Goal: Information Seeking & Learning: Learn about a topic

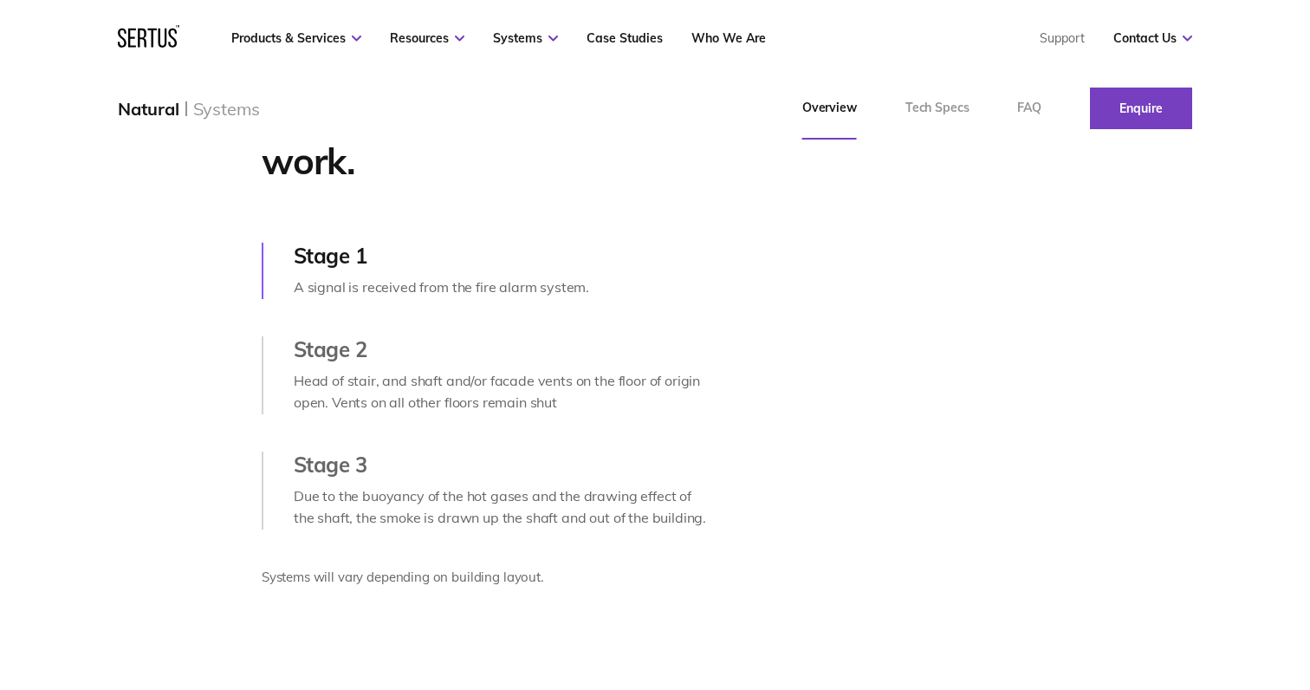
scroll to position [737, 0]
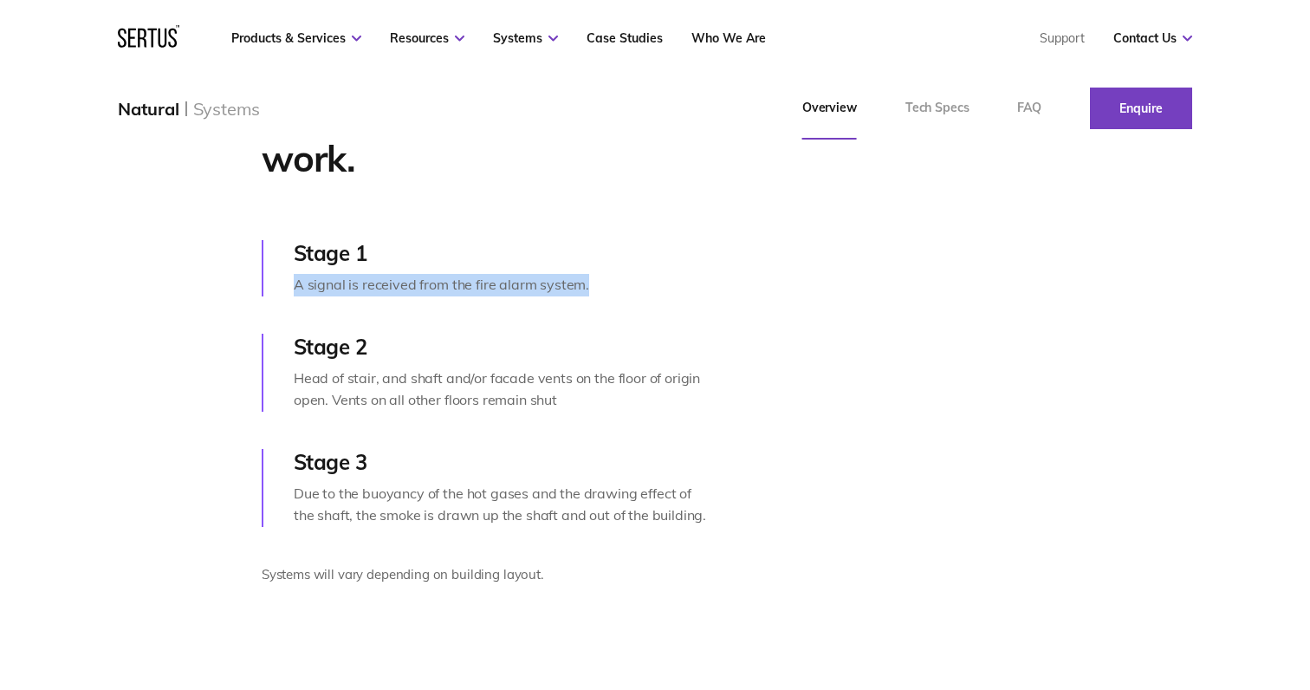
drag, startPoint x: 298, startPoint y: 283, endPoint x: 631, endPoint y: 281, distance: 332.7
click at [631, 281] on div "A signal is received from the fire alarm system." at bounding box center [503, 285] width 418 height 23
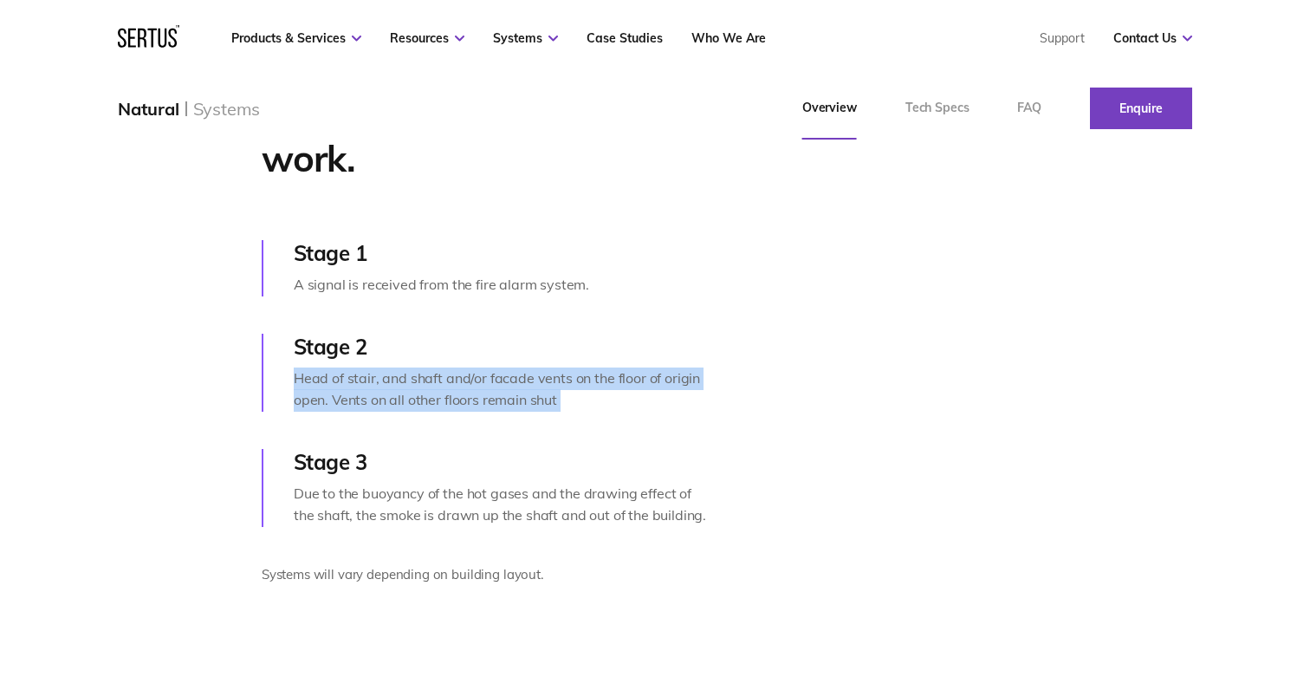
drag, startPoint x: 624, startPoint y: 412, endPoint x: 224, endPoint y: 381, distance: 401.4
click at [224, 381] on div "How natural systems work. Stage 1 A signal is received from the fire alarm syst…" at bounding box center [432, 348] width 561 height 516
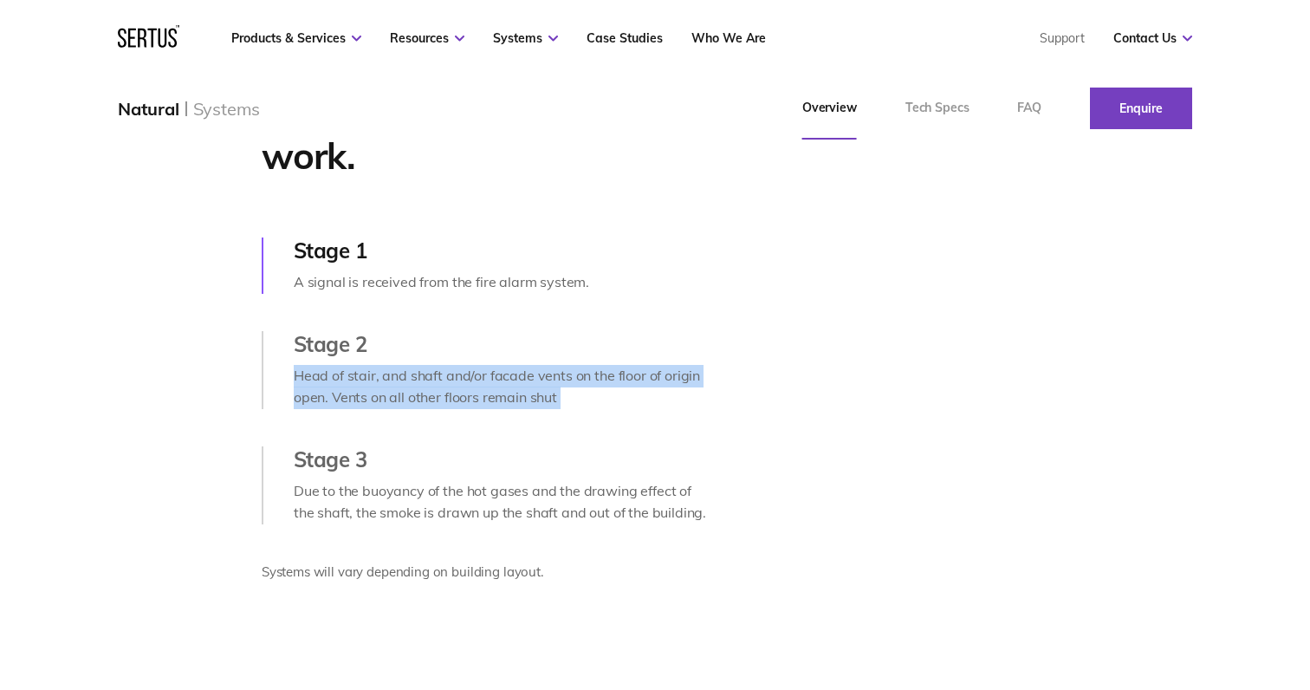
scroll to position [732, 0]
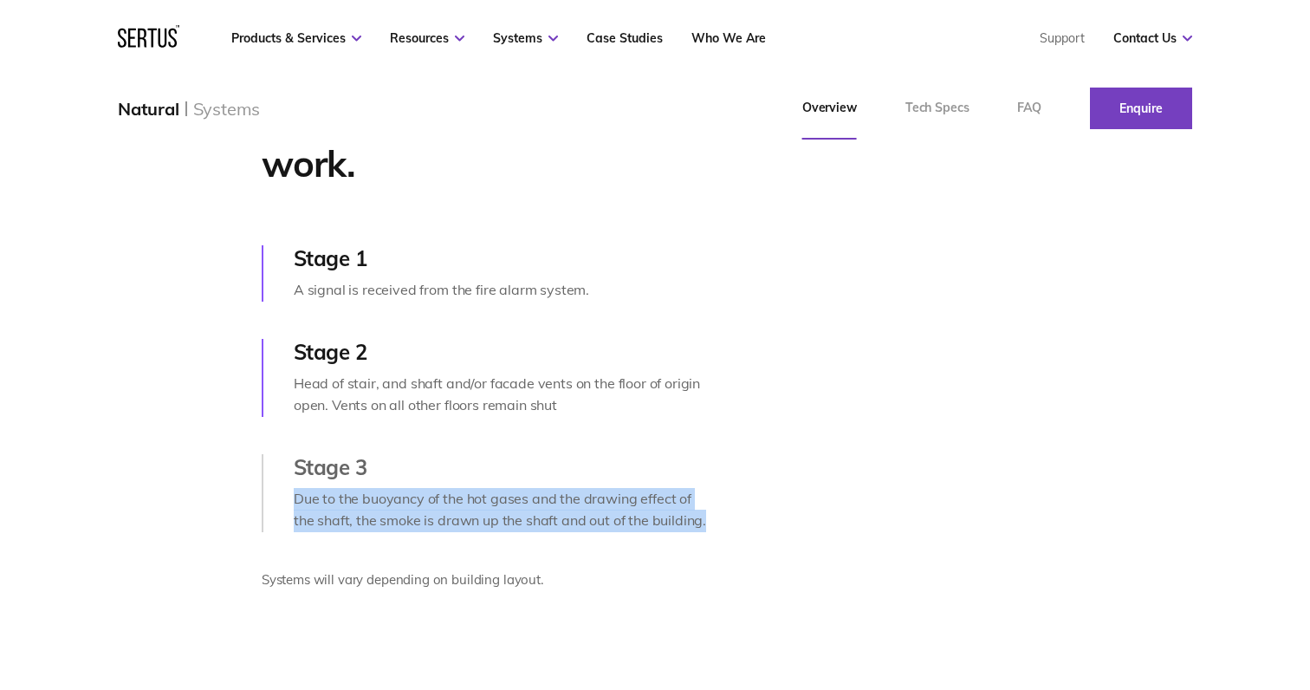
drag, startPoint x: 731, startPoint y: 527, endPoint x: 716, endPoint y: 470, distance: 59.3
click at [716, 470] on div "How natural systems work. Stage 1 A signal is received from the fire alarm syst…" at bounding box center [419, 353] width 655 height 516
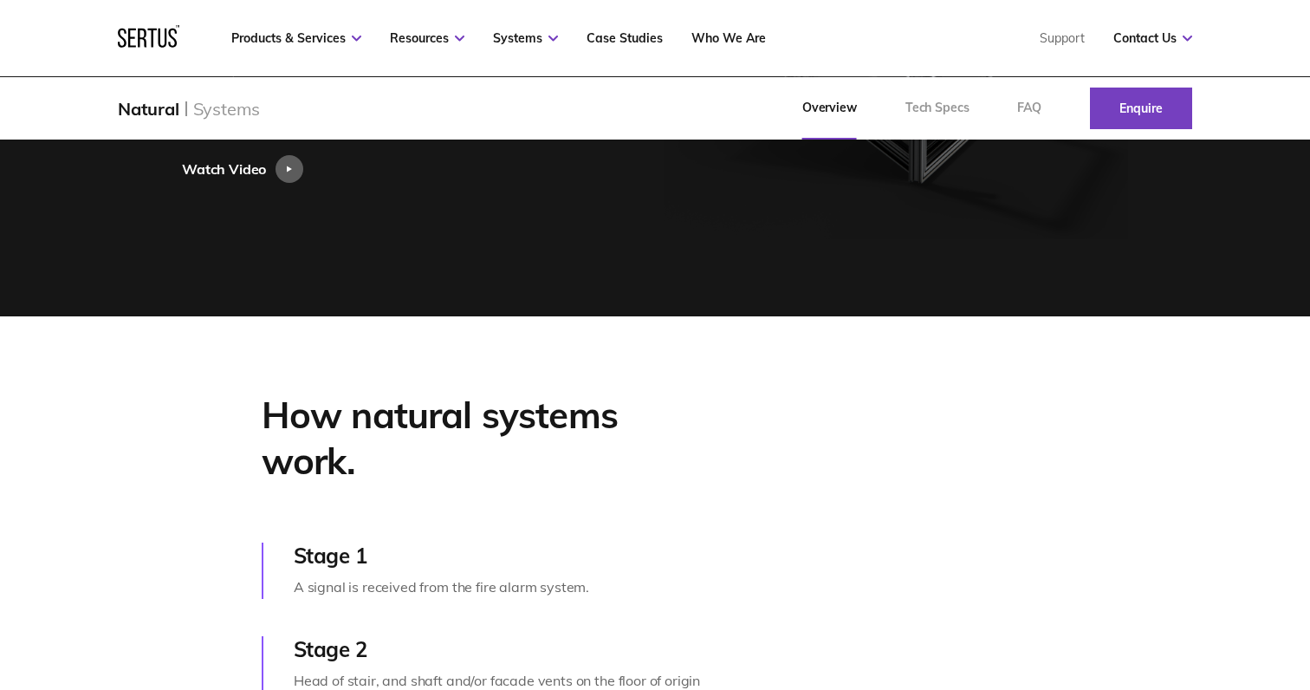
scroll to position [0, 0]
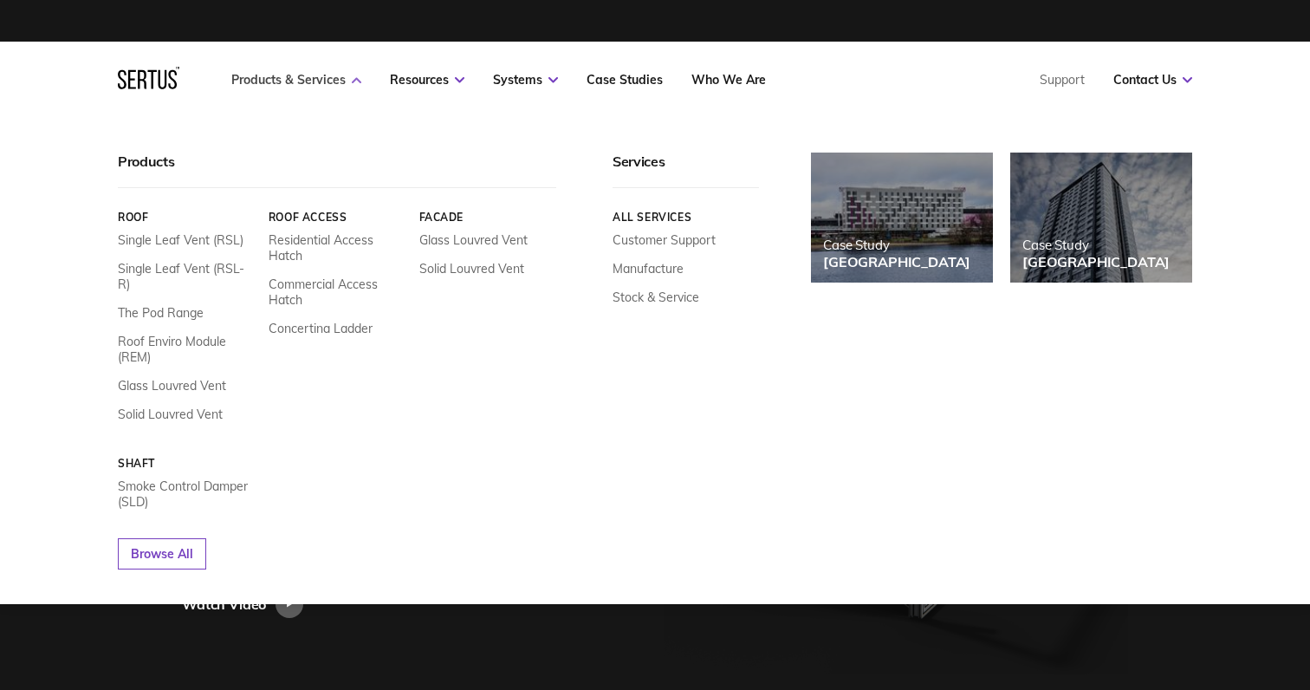
click at [341, 81] on link "Products & Services" at bounding box center [296, 80] width 130 height 16
click at [171, 243] on link "Single Leaf Vent (RSL)" at bounding box center [181, 240] width 126 height 16
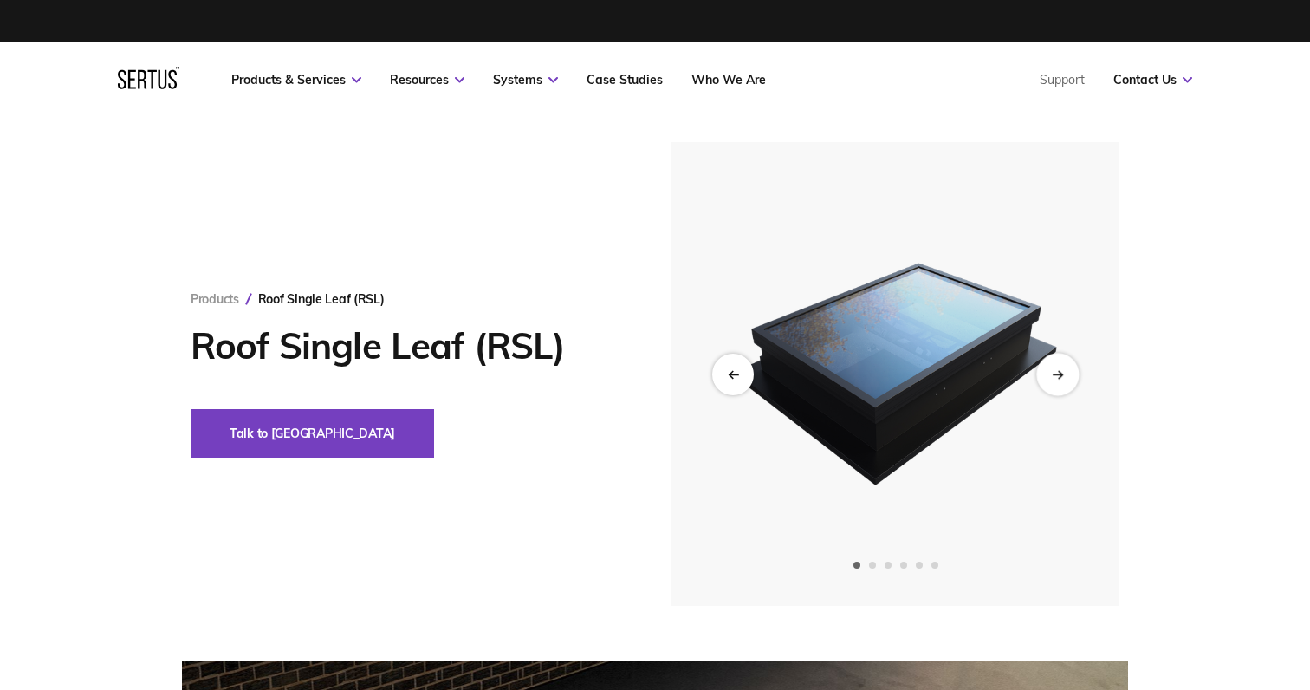
click at [1060, 381] on div "Next slide" at bounding box center [1057, 374] width 42 height 42
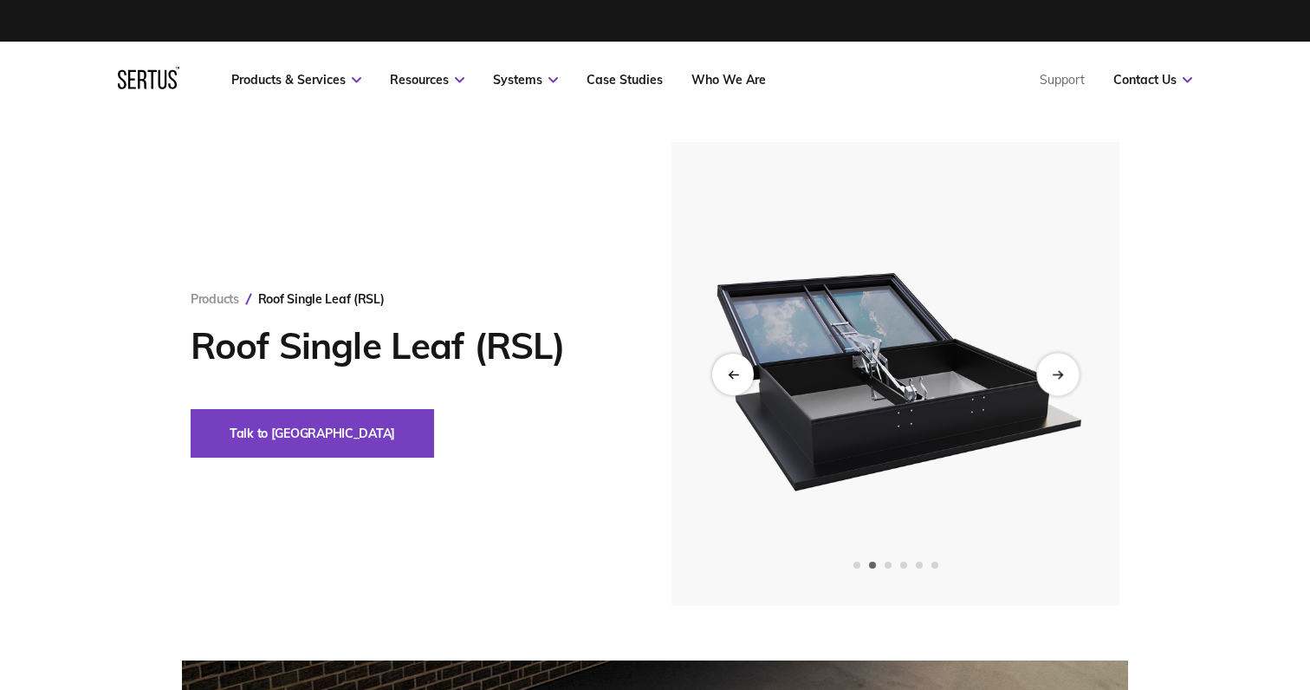
click at [1060, 381] on div "Next slide" at bounding box center [1057, 374] width 42 height 42
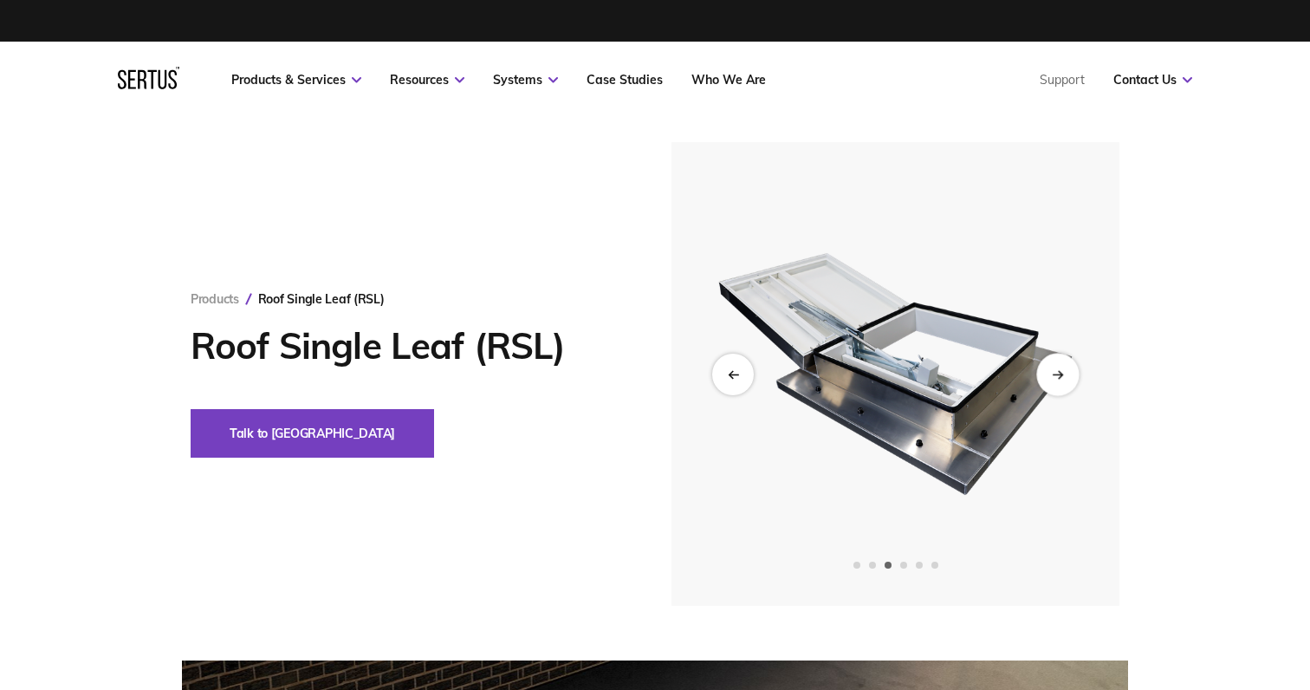
click at [1060, 381] on div "Next slide" at bounding box center [1057, 374] width 42 height 42
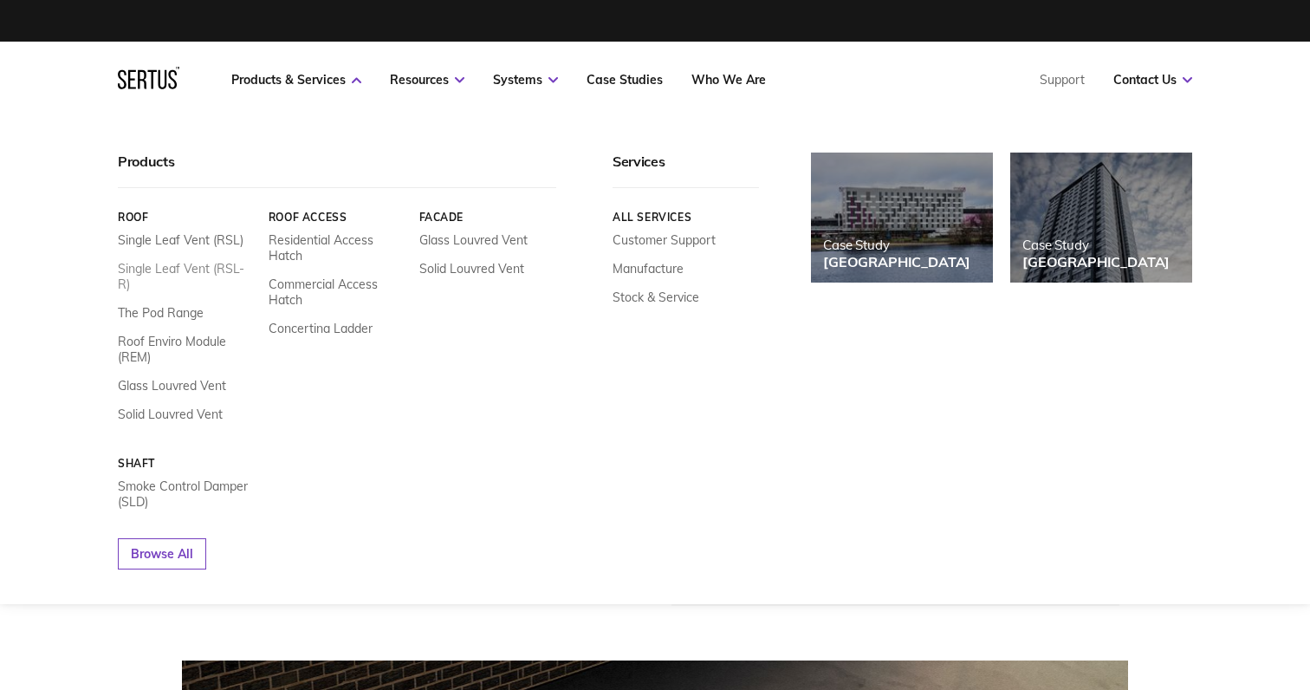
click at [174, 269] on link "Single Leaf Vent (RSL-R)" at bounding box center [187, 276] width 138 height 31
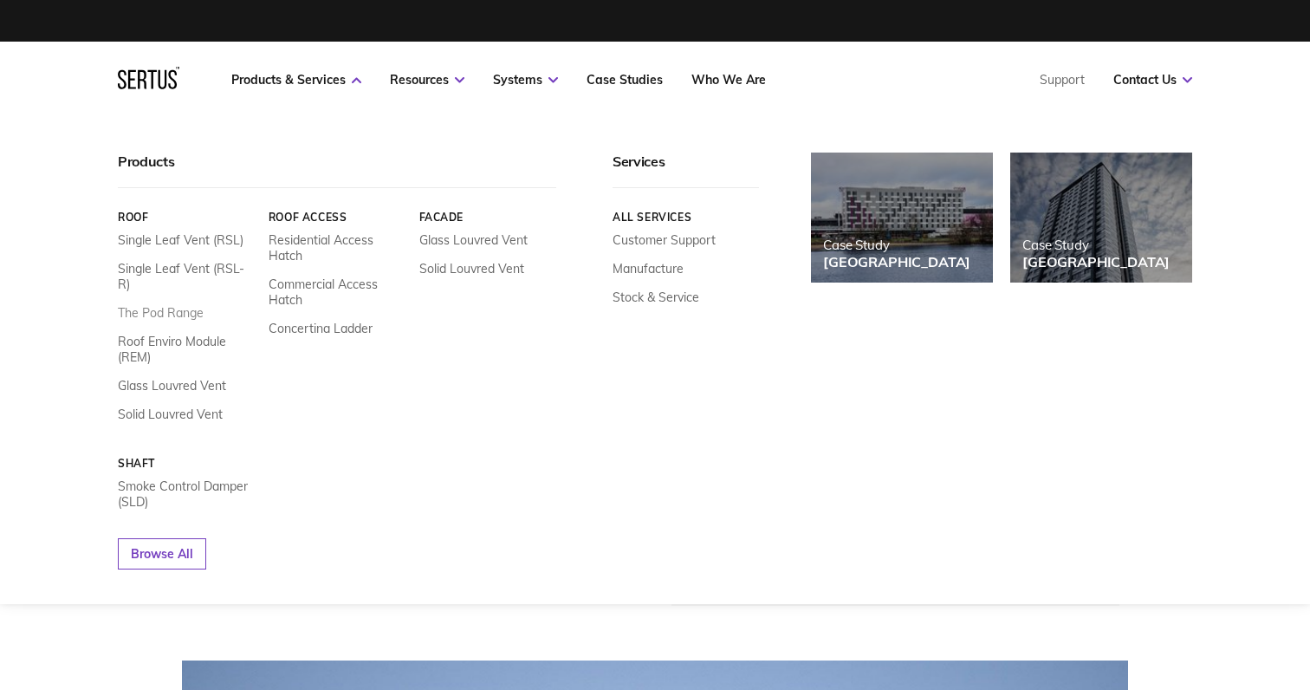
click at [159, 305] on link "The Pod Range" at bounding box center [161, 313] width 86 height 16
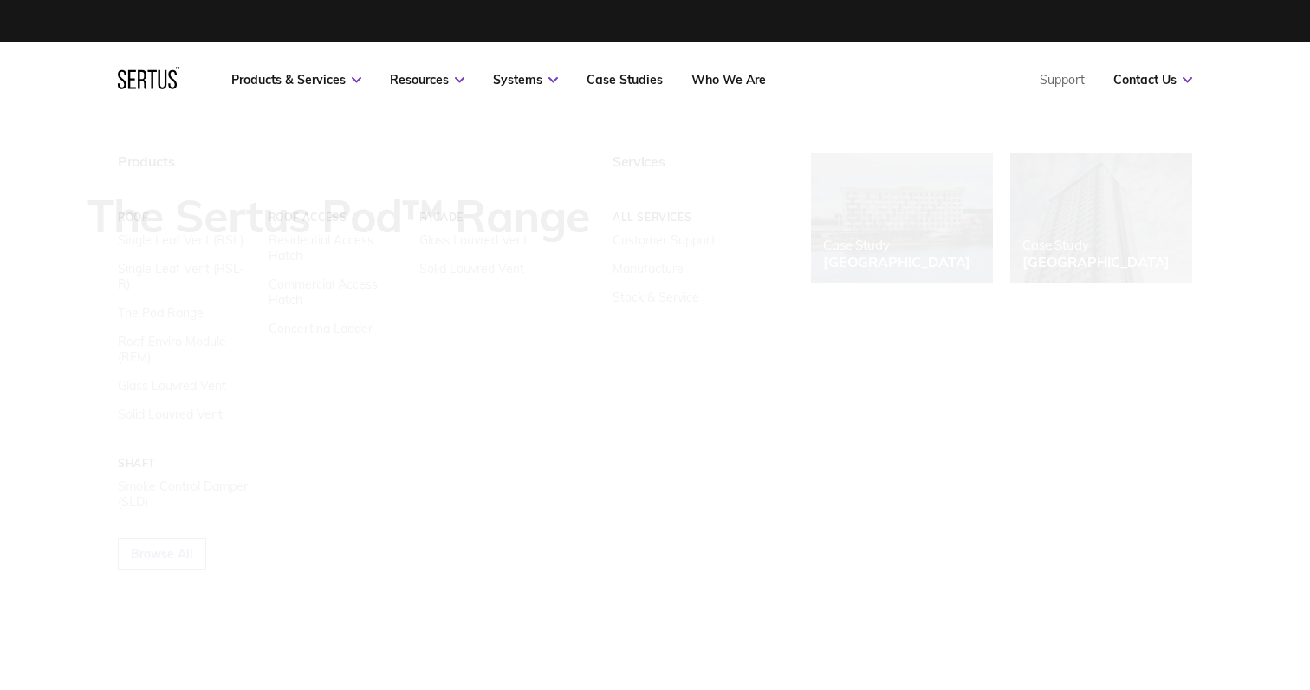
scroll to position [39, 0]
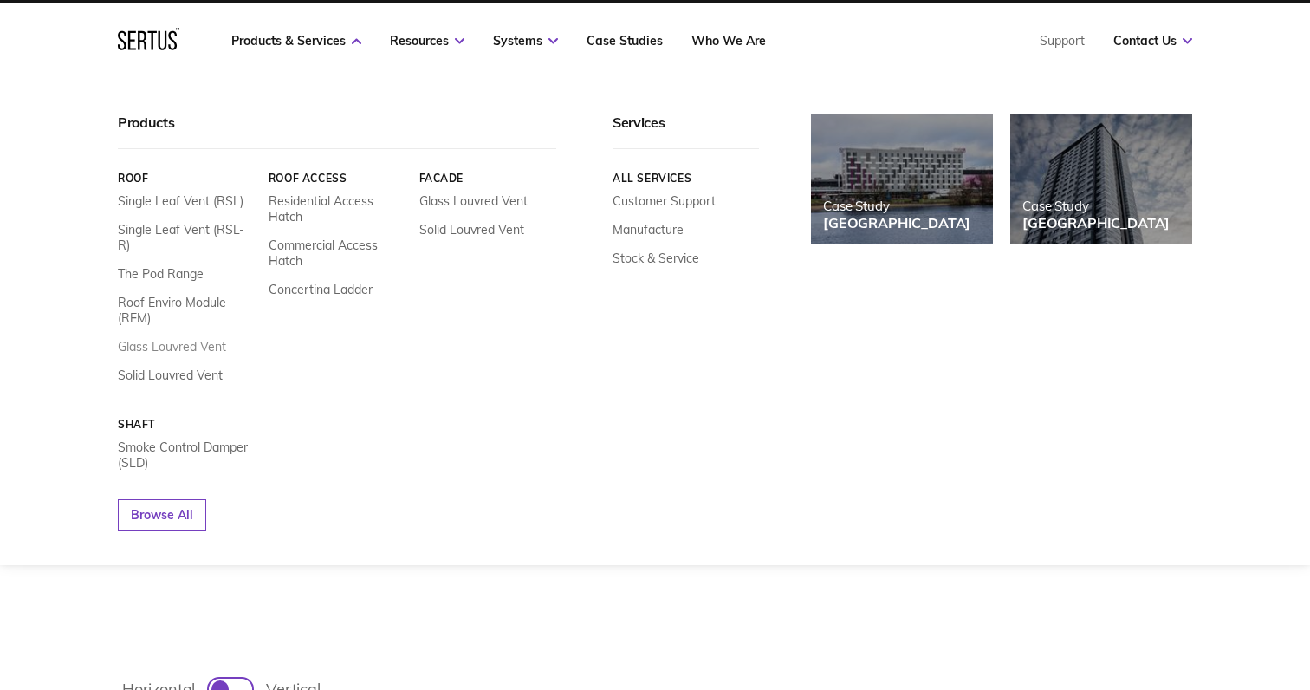
click at [139, 339] on link "Glass Louvred Vent" at bounding box center [172, 347] width 108 height 16
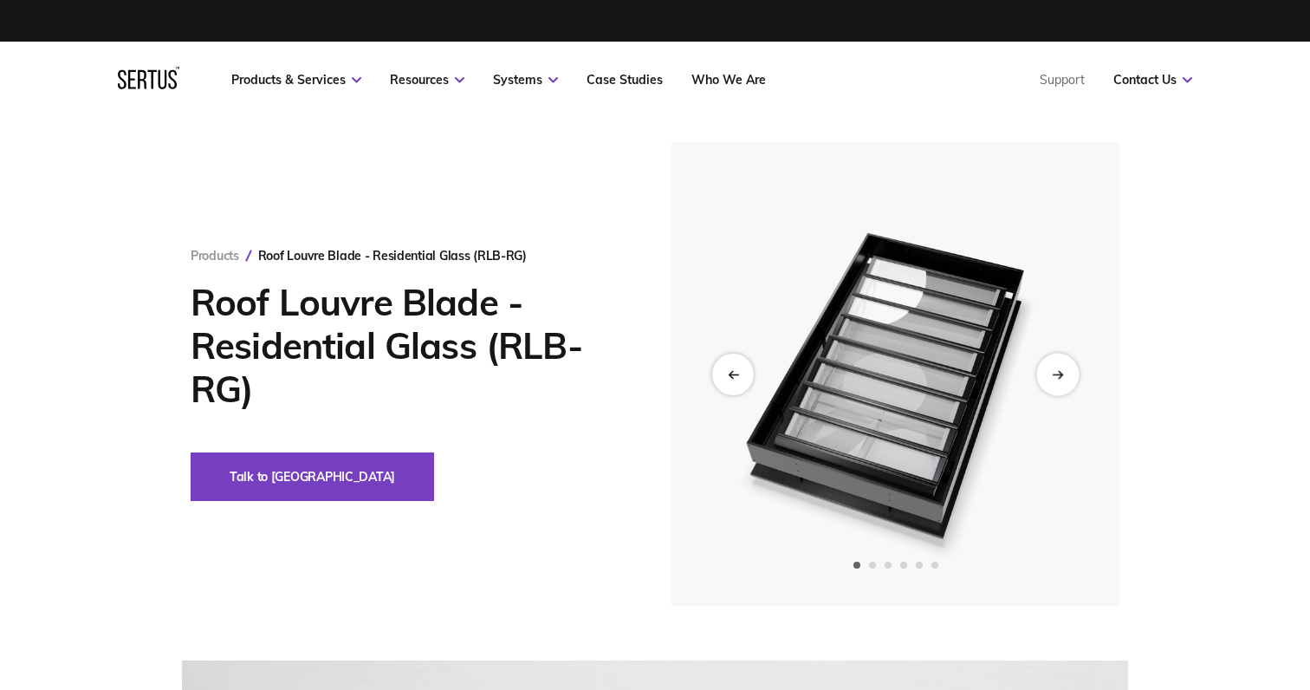
click at [1060, 369] on icon "Next slide" at bounding box center [1057, 374] width 11 height 10
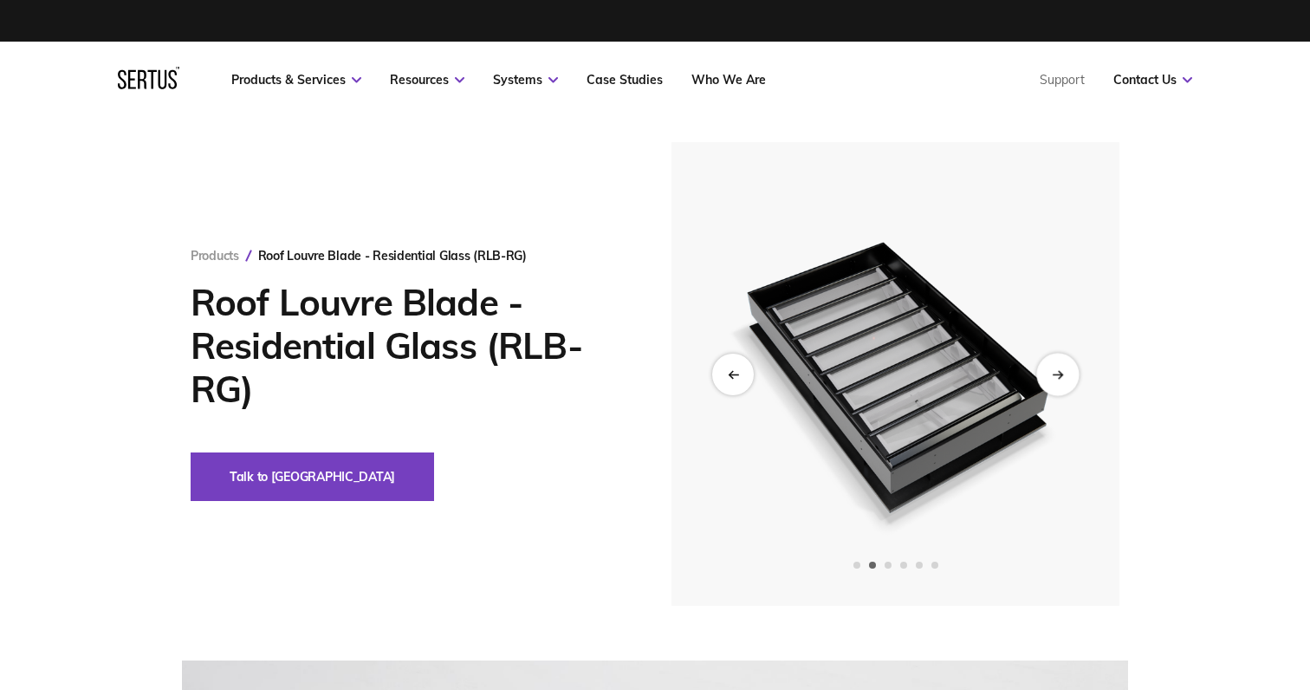
click at [1060, 369] on icon "Next slide" at bounding box center [1057, 374] width 11 height 10
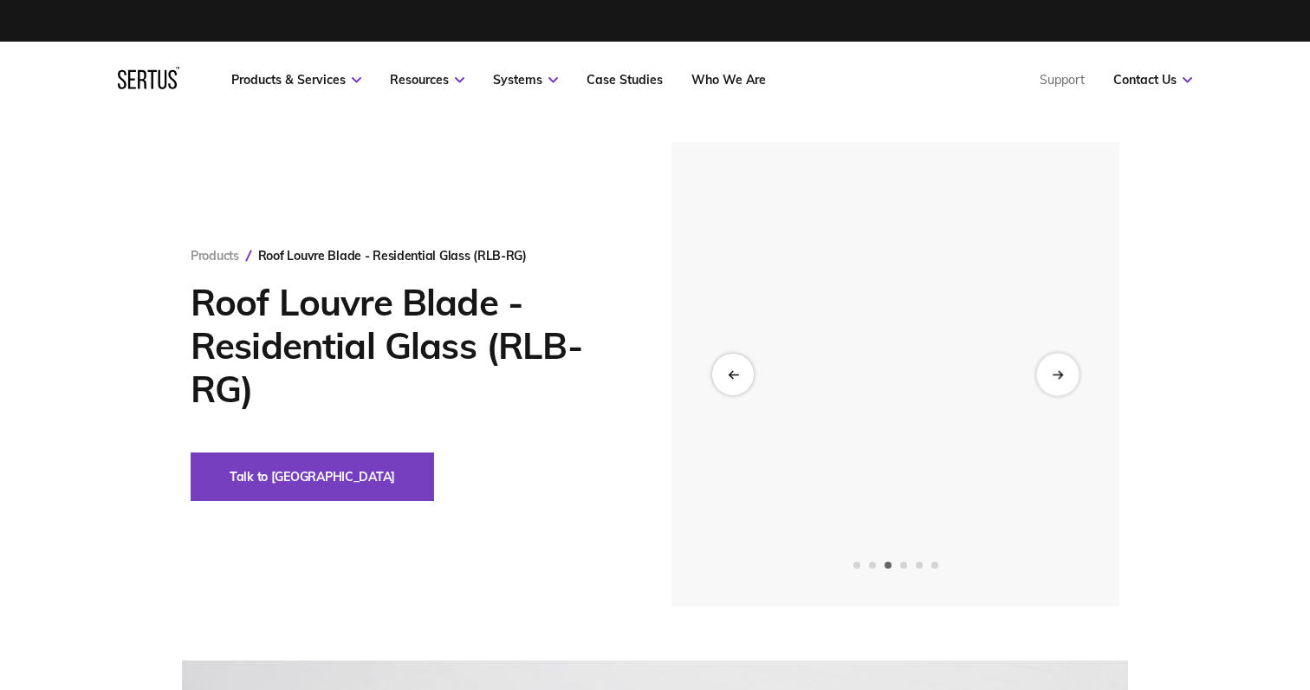
click at [1060, 369] on icon "Next slide" at bounding box center [1057, 374] width 11 height 10
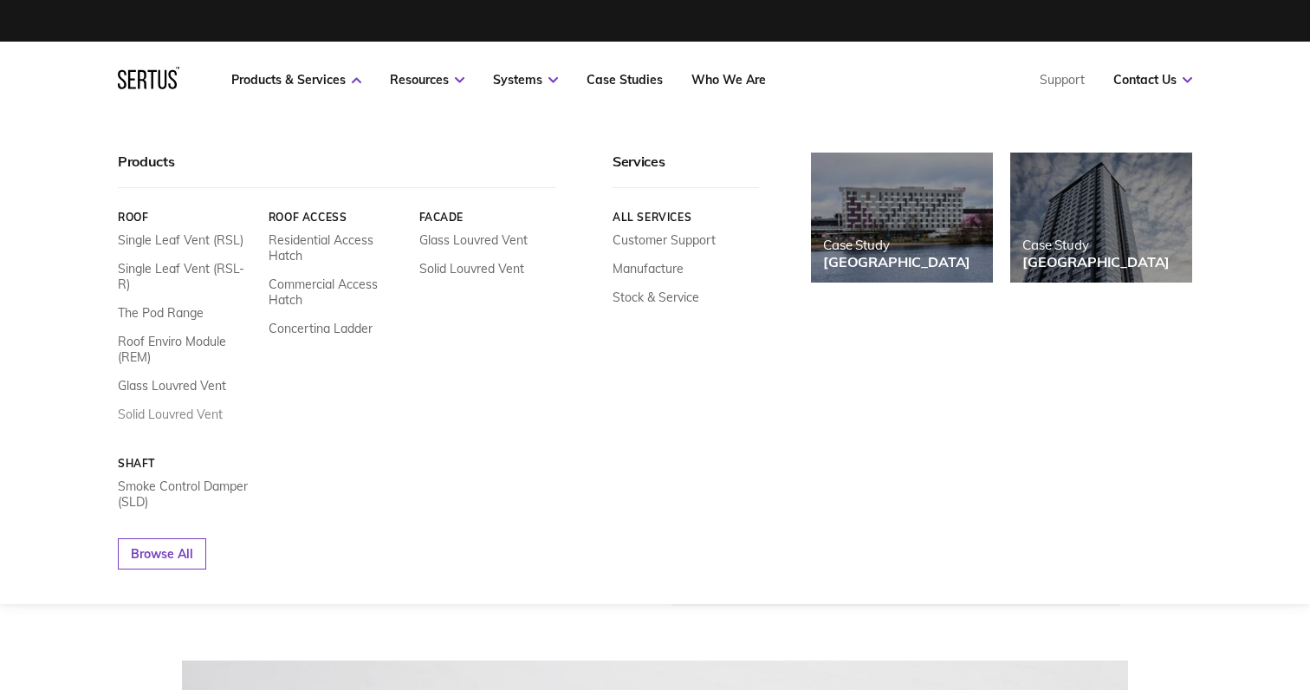
click at [178, 406] on link "Solid Louvred Vent" at bounding box center [170, 414] width 105 height 16
